Goal: Obtain resource: Download file/media

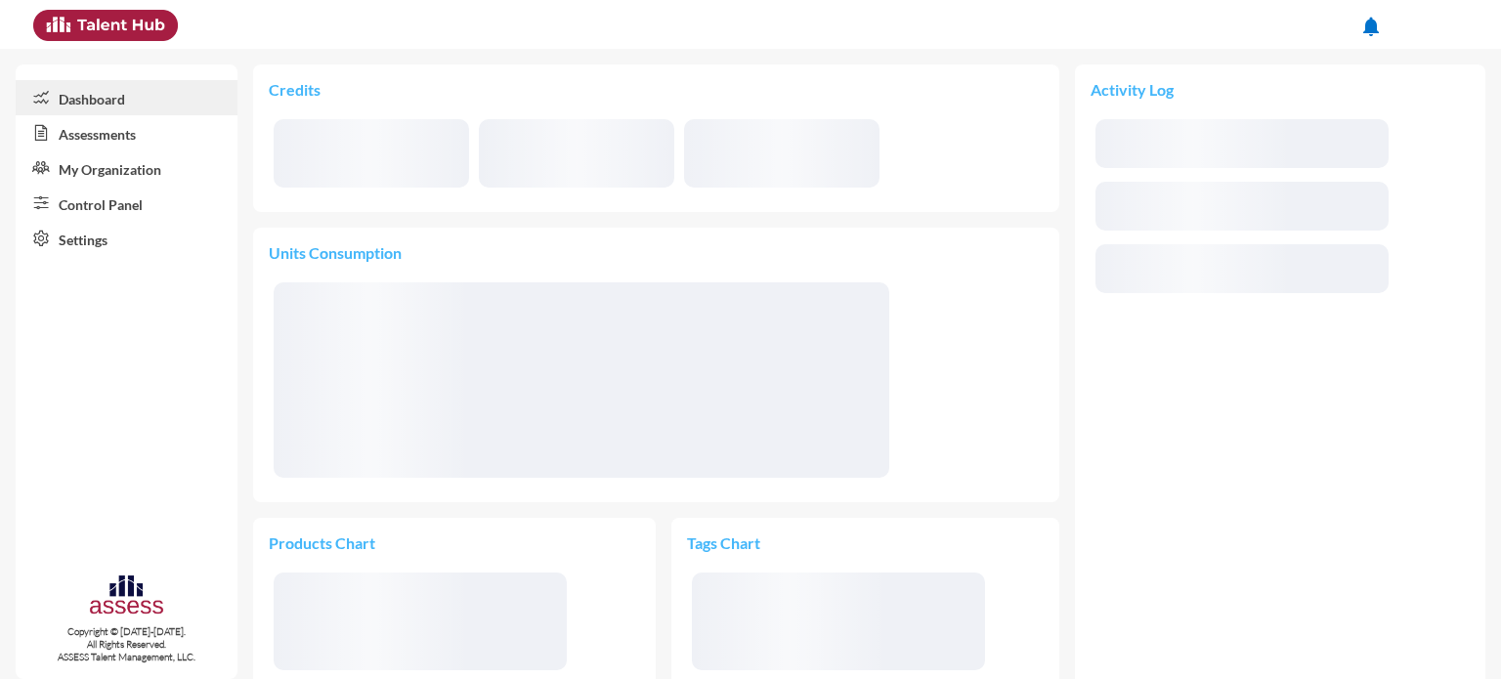
click at [150, 140] on link "Assessments" at bounding box center [127, 132] width 222 height 35
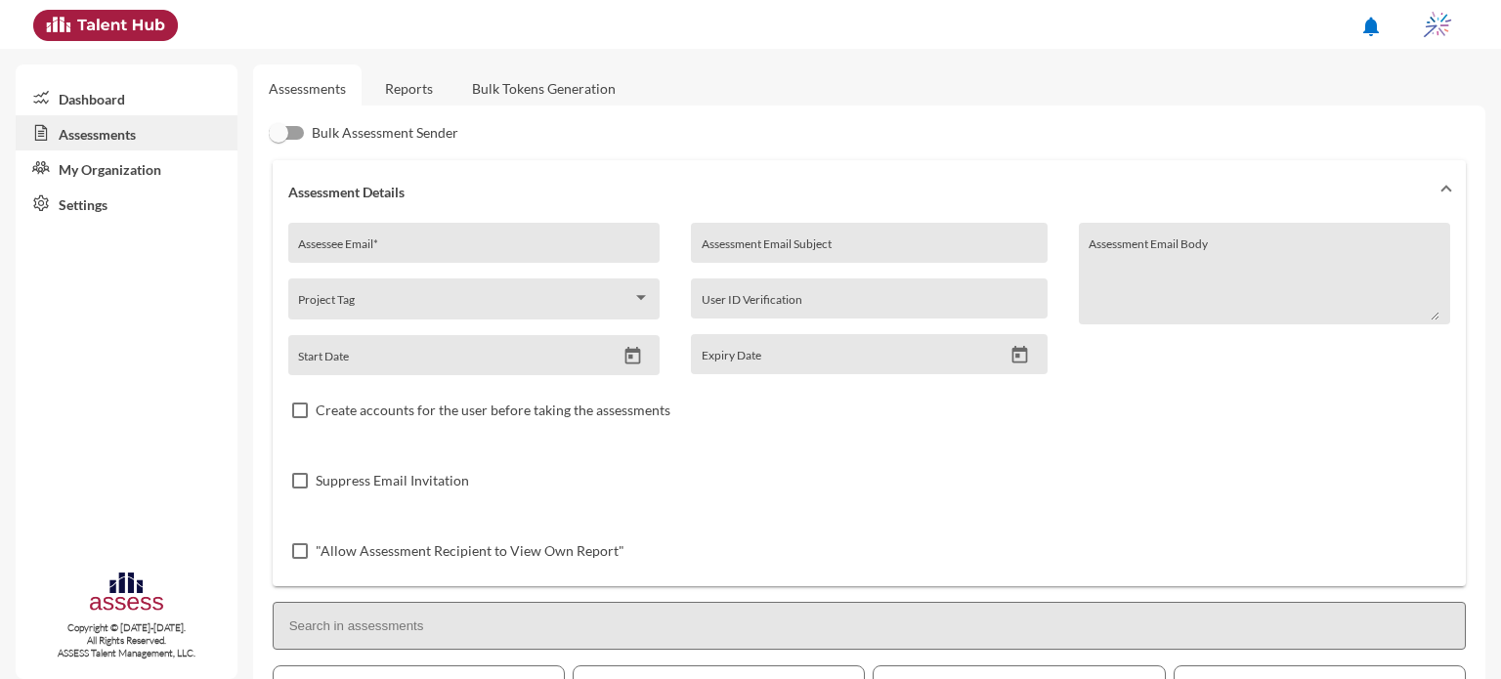
click at [411, 94] on link "Reports" at bounding box center [408, 89] width 79 height 48
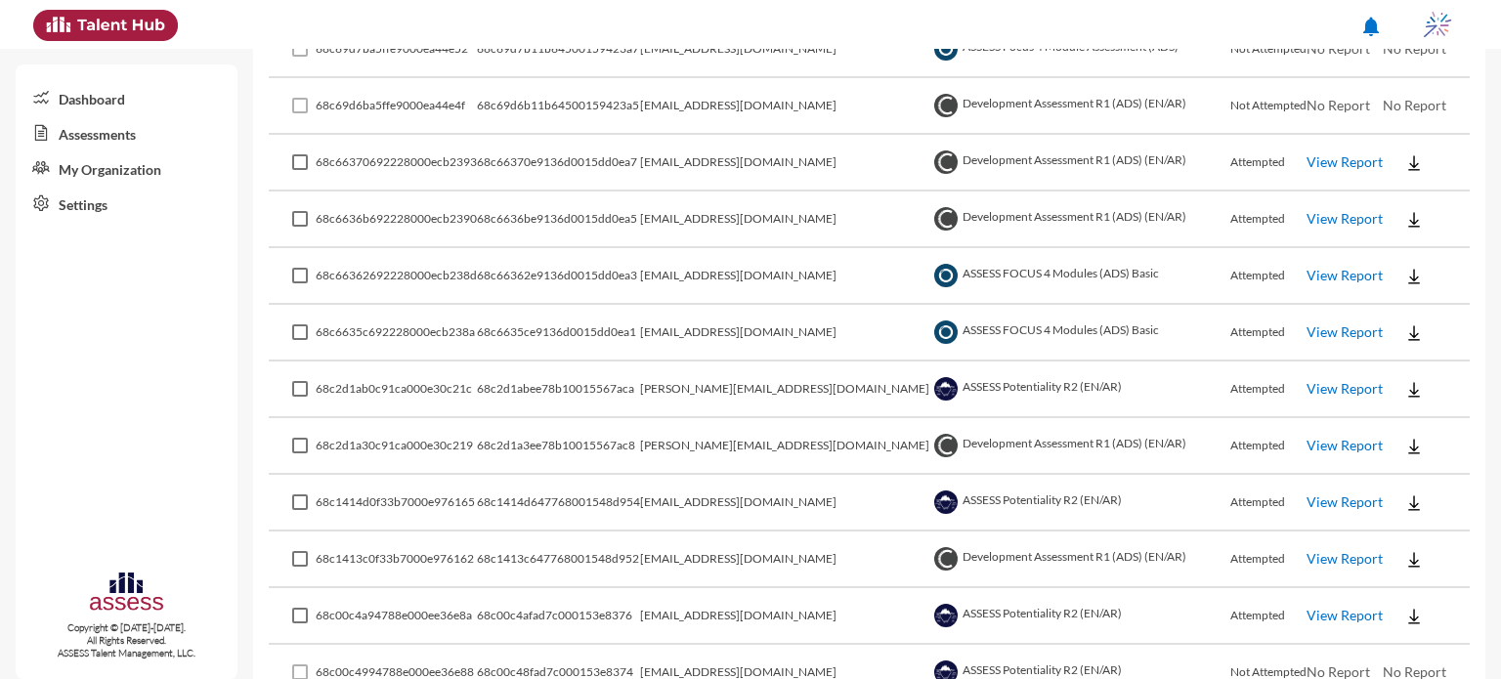
scroll to position [536, 0]
click at [1333, 331] on link "View Report" at bounding box center [1345, 332] width 76 height 17
click at [1405, 326] on img at bounding box center [1415, 334] width 20 height 20
click at [1401, 356] on button "EN" at bounding box center [1422, 366] width 109 height 37
click at [1395, 286] on button at bounding box center [1414, 275] width 63 height 35
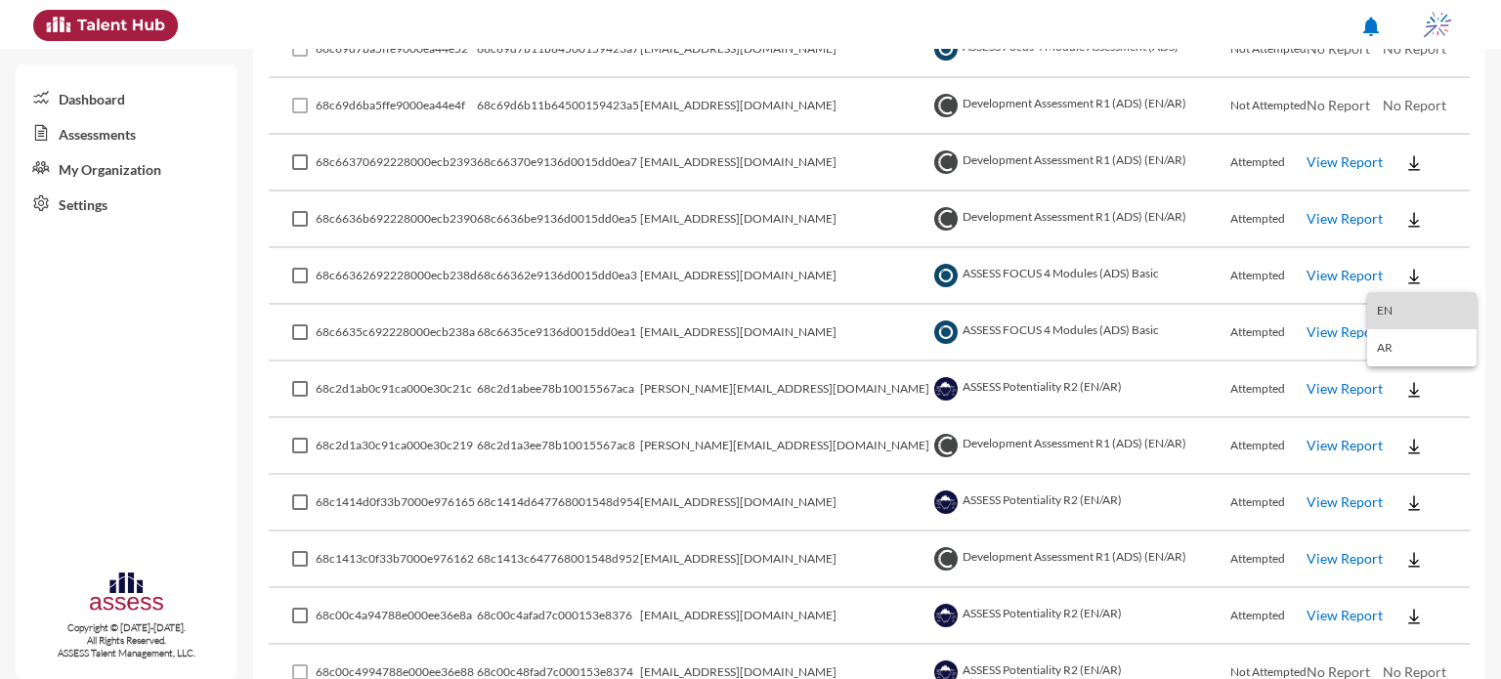
click at [1399, 314] on button "EN" at bounding box center [1422, 310] width 109 height 37
click at [1405, 213] on img at bounding box center [1415, 220] width 20 height 20
click at [1419, 250] on button "OCM / EN" at bounding box center [1435, 254] width 134 height 37
click at [1405, 171] on img at bounding box center [1415, 163] width 20 height 20
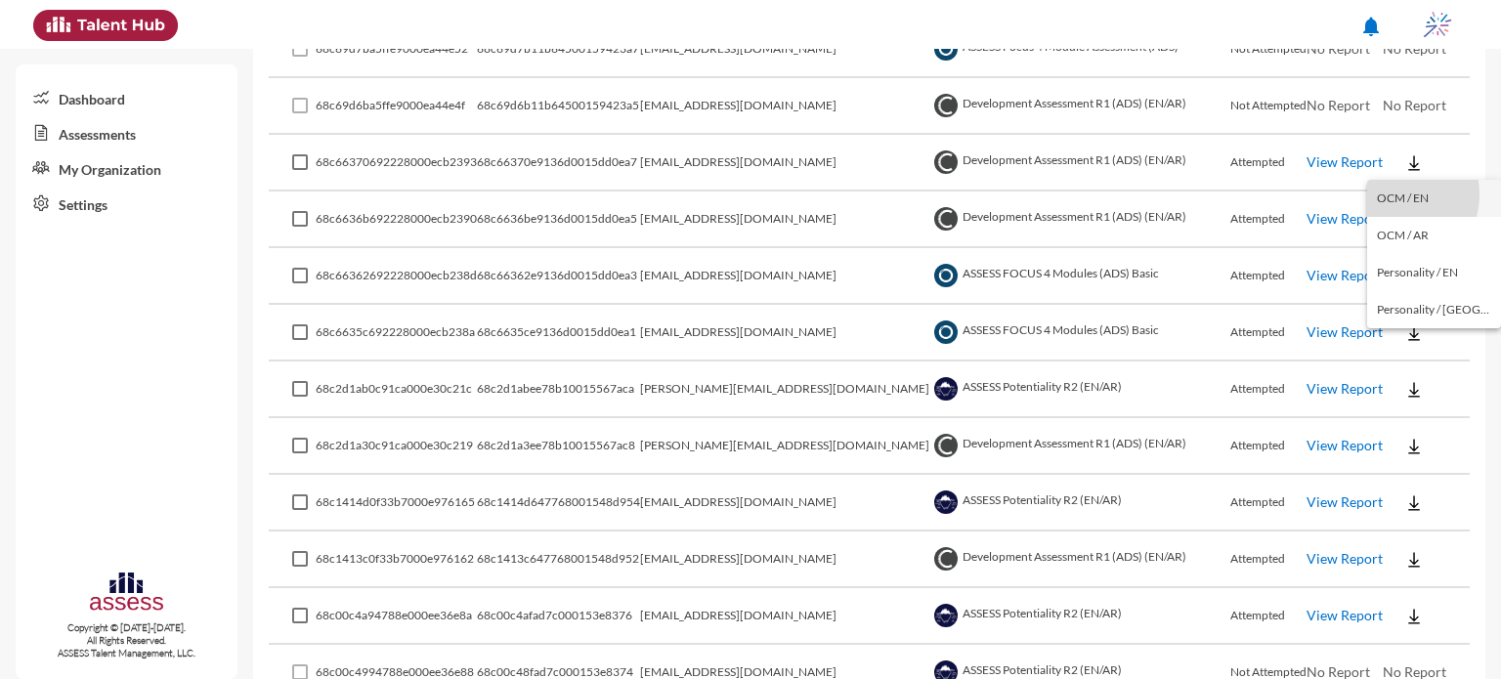
click at [1394, 195] on button "OCM / EN" at bounding box center [1435, 198] width 134 height 37
